Goal: Browse casually: Explore the website without a specific task or goal

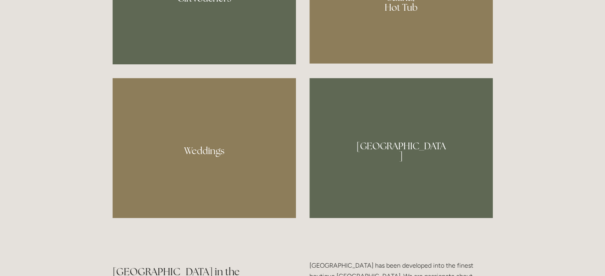
scroll to position [716, 0]
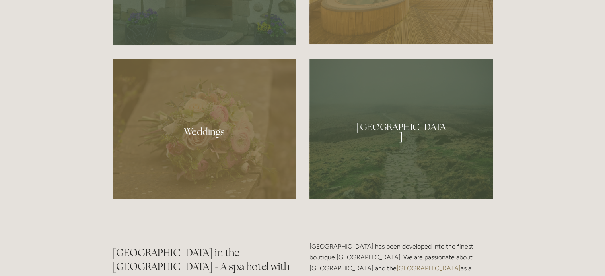
click at [406, 132] on div at bounding box center [400, 129] width 183 height 140
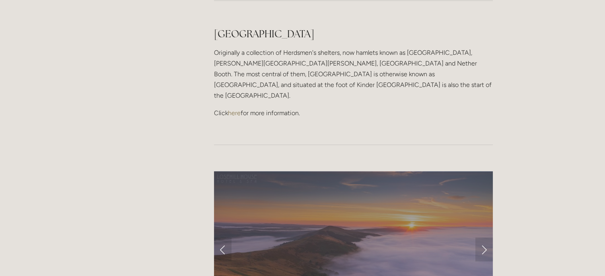
scroll to position [716, 0]
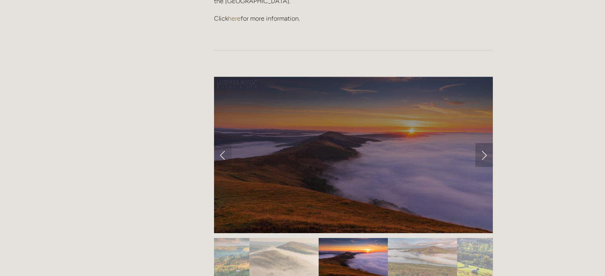
click at [487, 143] on link "Next Slide" at bounding box center [484, 155] width 18 height 24
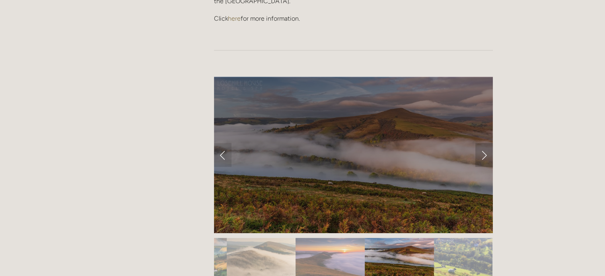
click at [486, 143] on link "Next Slide" at bounding box center [484, 155] width 18 height 24
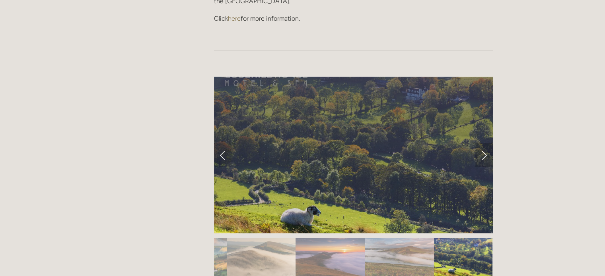
click at [486, 143] on link "Next Slide" at bounding box center [484, 155] width 18 height 24
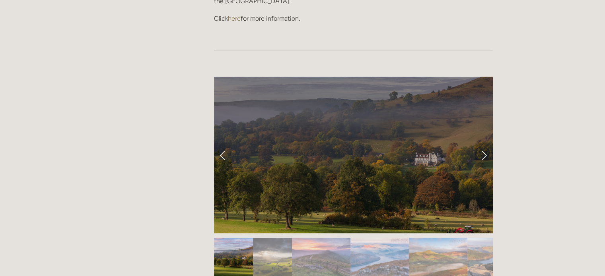
click at [484, 143] on link "Next Slide" at bounding box center [484, 155] width 18 height 24
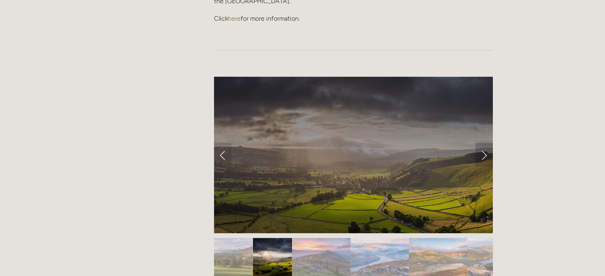
click at [484, 143] on link "Next Slide" at bounding box center [484, 155] width 18 height 24
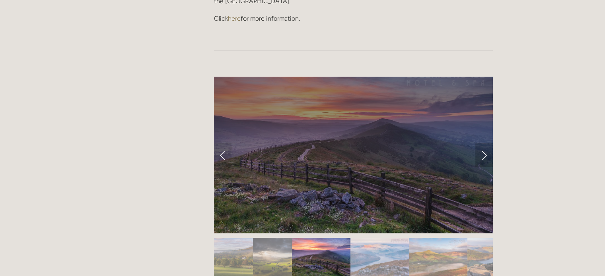
click at [485, 143] on link "Next Slide" at bounding box center [484, 155] width 18 height 24
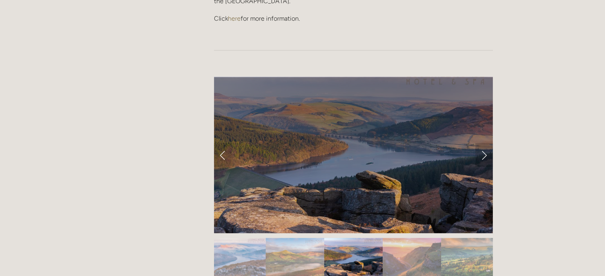
click at [484, 143] on link "Next Slide" at bounding box center [484, 155] width 18 height 24
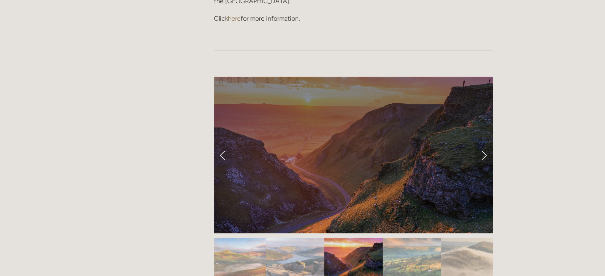
click at [484, 143] on link "Next Slide" at bounding box center [484, 155] width 18 height 24
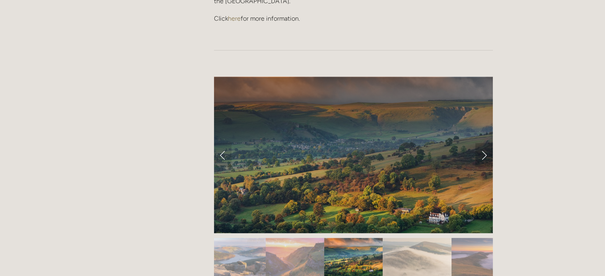
click at [485, 143] on link "Next Slide" at bounding box center [484, 155] width 18 height 24
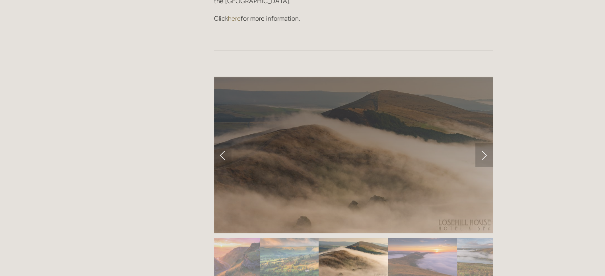
click at [486, 143] on link "Next Slide" at bounding box center [484, 155] width 18 height 24
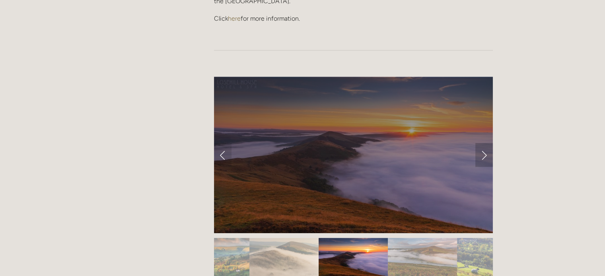
click at [486, 143] on link "Next Slide" at bounding box center [484, 155] width 18 height 24
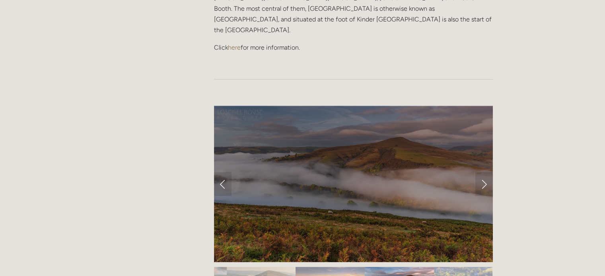
scroll to position [676, 0]
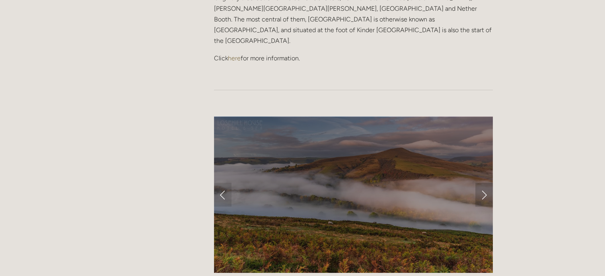
click at [486, 183] on link "Next Slide" at bounding box center [484, 195] width 18 height 24
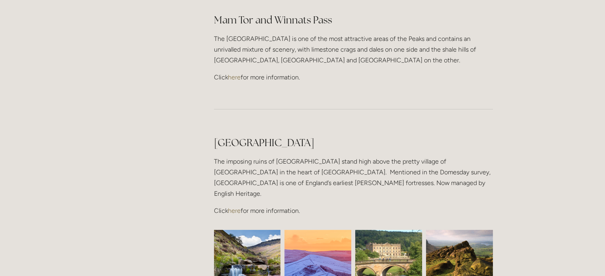
scroll to position [1671, 0]
